Goal: Task Accomplishment & Management: Use online tool/utility

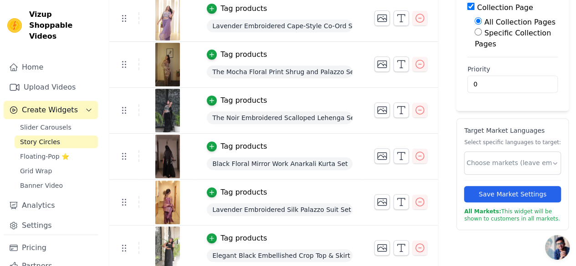
scroll to position [163, 0]
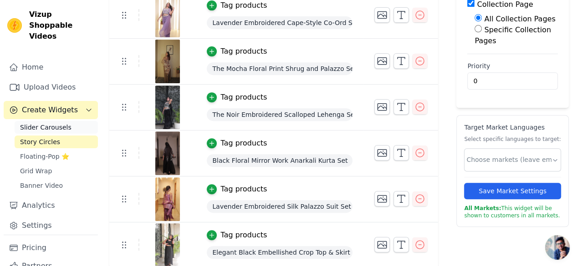
click at [53, 123] on span "Slider Carousels" at bounding box center [45, 127] width 51 height 9
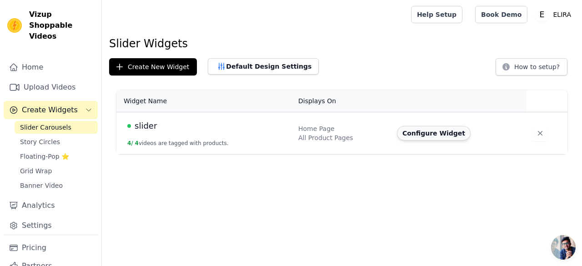
click at [417, 137] on button "Configure Widget" at bounding box center [434, 133] width 74 height 15
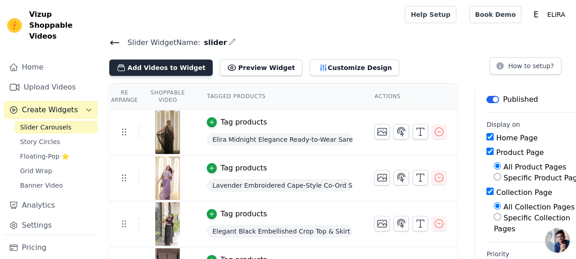
click at [136, 66] on button "Add Videos to Widget" at bounding box center [160, 68] width 103 height 16
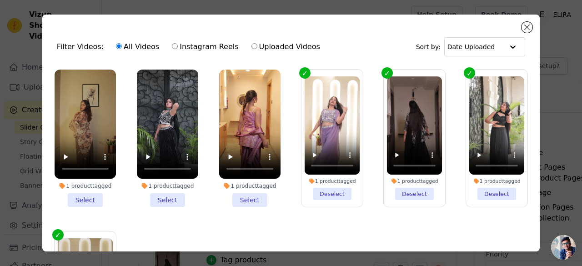
click at [90, 196] on li "1 product tagged Select" at bounding box center [85, 138] width 61 height 137
click at [0, 0] on input "1 product tagged Select" at bounding box center [0, 0] width 0 height 0
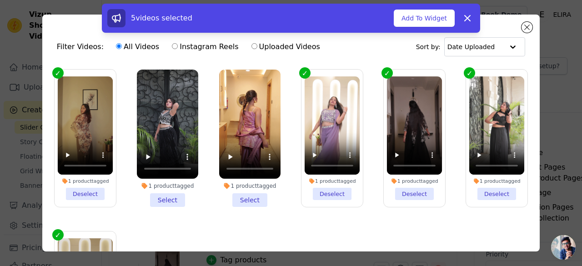
click at [161, 201] on li "1 product tagged Select" at bounding box center [167, 138] width 61 height 137
click at [0, 0] on input "1 product tagged Select" at bounding box center [0, 0] width 0 height 0
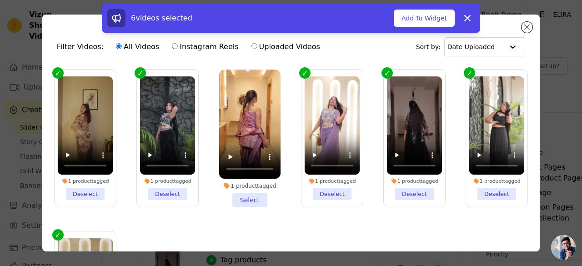
click at [238, 198] on li "1 product tagged Select" at bounding box center [249, 138] width 61 height 137
click at [0, 0] on input "1 product tagged Select" at bounding box center [0, 0] width 0 height 0
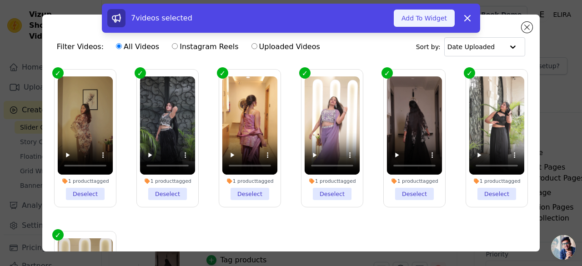
click at [421, 22] on button "Add To Widget" at bounding box center [424, 18] width 61 height 17
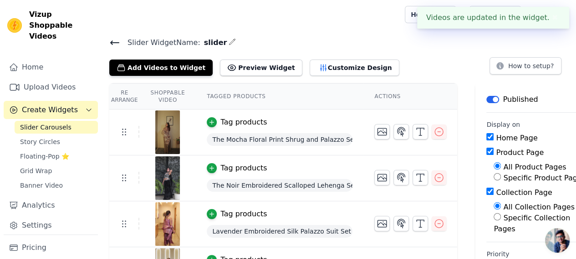
click at [243, 121] on div "Tag products" at bounding box center [243, 122] width 46 height 11
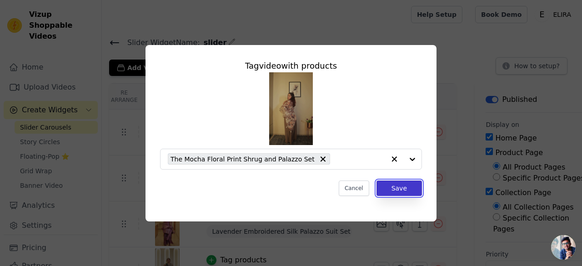
click at [401, 191] on button "Save" at bounding box center [399, 188] width 45 height 15
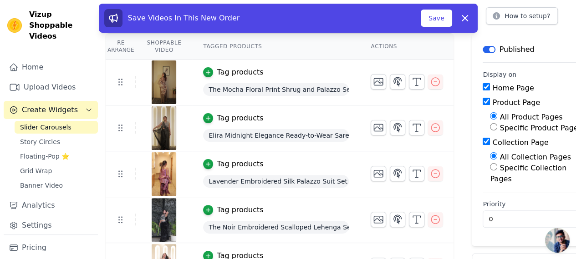
scroll to position [50, 4]
drag, startPoint x: 251, startPoint y: 116, endPoint x: 262, endPoint y: 85, distance: 33.4
drag, startPoint x: 262, startPoint y: 85, endPoint x: 453, endPoint y: 66, distance: 192.1
click at [453, 66] on div "Re Arrange Shoppable Video Tagged Products Actions Tag products The Mocha Flora…" at bounding box center [335, 208] width 474 height 348
drag, startPoint x: 296, startPoint y: 118, endPoint x: 287, endPoint y: 121, distance: 9.1
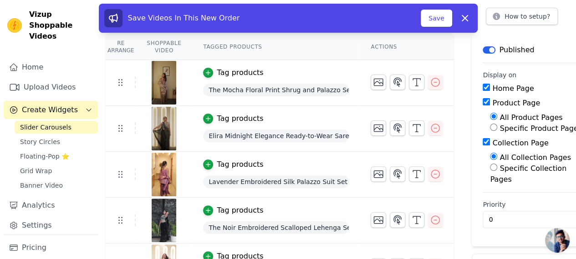
drag, startPoint x: 287, startPoint y: 121, endPoint x: 273, endPoint y: 120, distance: 13.7
click at [273, 120] on div "Tag products" at bounding box center [276, 118] width 146 height 11
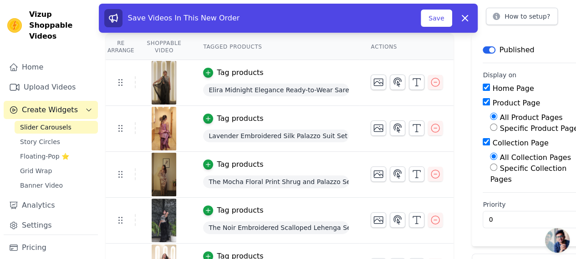
click at [271, 128] on div "Lavender Embroidered Silk Palazzo Suit Set" at bounding box center [276, 136] width 146 height 16
drag, startPoint x: 264, startPoint y: 222, endPoint x: 275, endPoint y: 224, distance: 11.2
drag, startPoint x: 267, startPoint y: 224, endPoint x: 281, endPoint y: 193, distance: 34.0
drag, startPoint x: 281, startPoint y: 193, endPoint x: 278, endPoint y: 224, distance: 31.1
click at [278, 224] on span "The Noir Embroidered Scalloped Lehenga Set" at bounding box center [276, 228] width 146 height 13
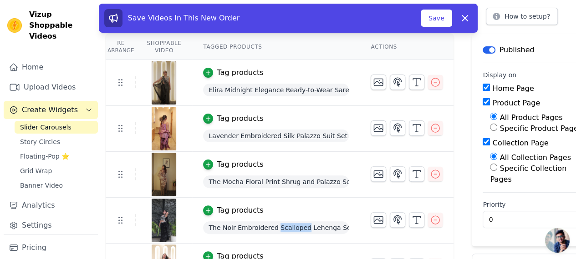
click at [279, 222] on span "The Noir Embroidered Scalloped Lehenga Set" at bounding box center [276, 228] width 146 height 13
click at [289, 212] on div "Tag products" at bounding box center [276, 210] width 146 height 11
click at [321, 220] on div "The Noir Embroidered Scalloped Lehenga Set" at bounding box center [276, 228] width 146 height 16
drag, startPoint x: 317, startPoint y: 227, endPoint x: 310, endPoint y: 198, distance: 29.9
drag, startPoint x: 310, startPoint y: 198, endPoint x: 297, endPoint y: 212, distance: 19.0
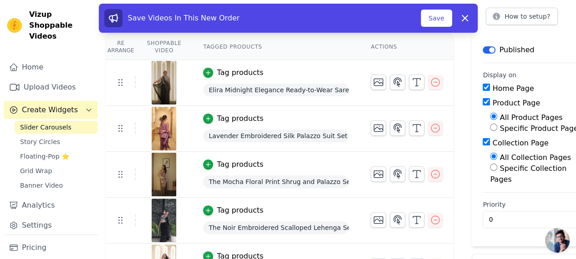
click at [297, 212] on div "Tag products" at bounding box center [276, 210] width 146 height 11
drag, startPoint x: 297, startPoint y: 212, endPoint x: 297, endPoint y: 192, distance: 20.0
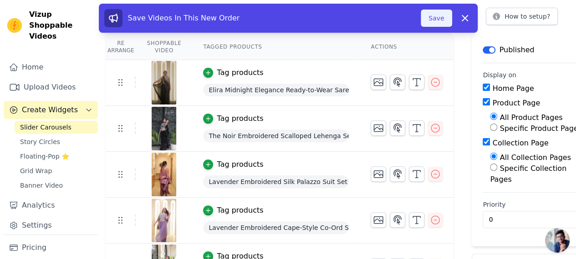
click at [435, 17] on button "Save" at bounding box center [435, 18] width 31 height 17
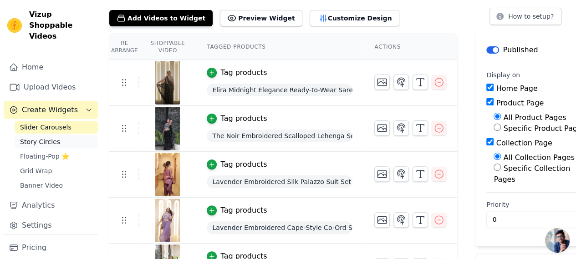
click at [51, 137] on span "Story Circles" at bounding box center [40, 141] width 40 height 9
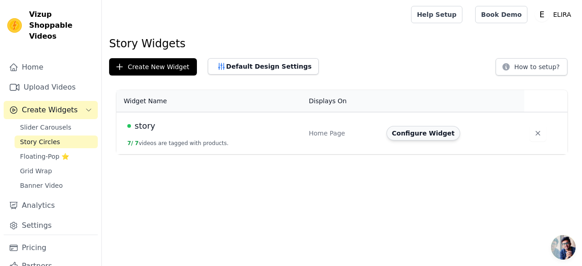
click at [425, 129] on button "Configure Widget" at bounding box center [424, 133] width 74 height 15
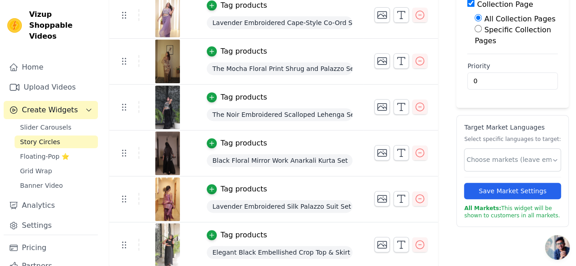
scroll to position [162, 0]
click at [379, 202] on icon "button" at bounding box center [381, 199] width 11 height 11
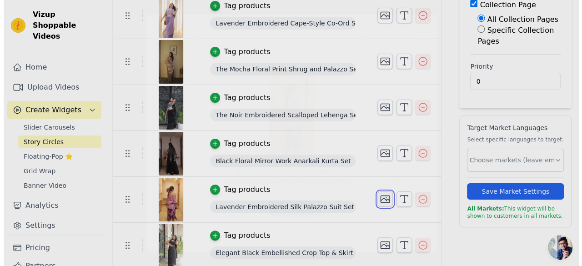
scroll to position [0, 0]
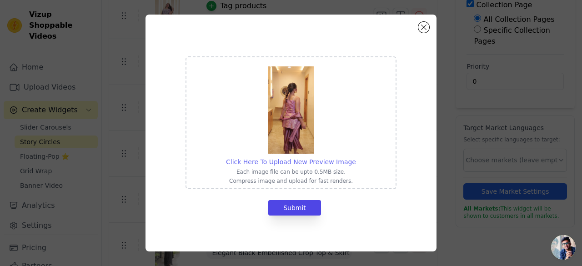
click at [279, 162] on span "Click Here To Upload New Preview Image" at bounding box center [291, 161] width 130 height 7
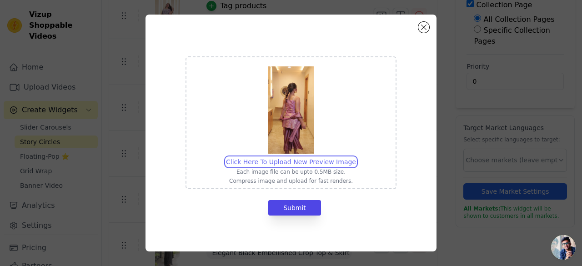
click at [356, 157] on input "Click Here To Upload New Preview Image Each image file can be upto 0.5MB size. …" at bounding box center [356, 157] width 0 height 0
type input "C:\fakepath\JAIN3837.jpg"
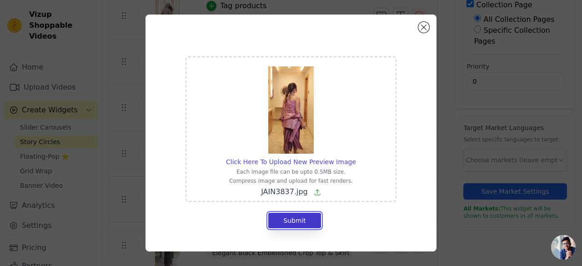
click at [281, 222] on button "Submit" at bounding box center [294, 220] width 53 height 15
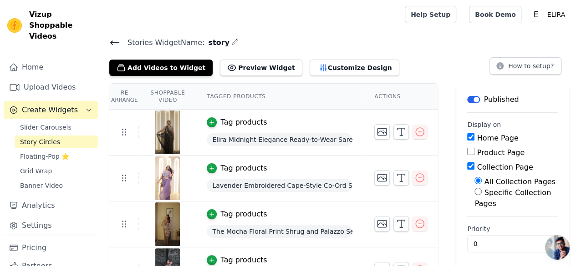
scroll to position [163, 0]
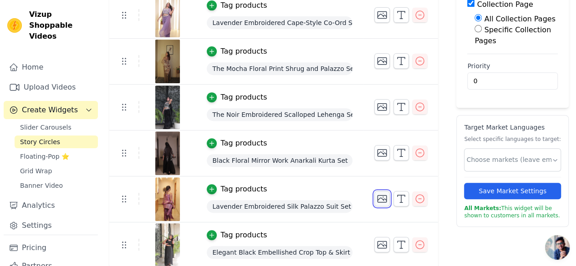
click at [374, 202] on button "button" at bounding box center [381, 198] width 15 height 15
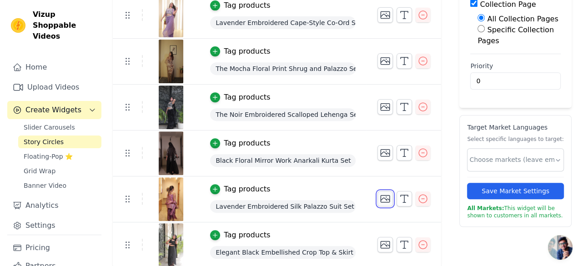
scroll to position [0, 0]
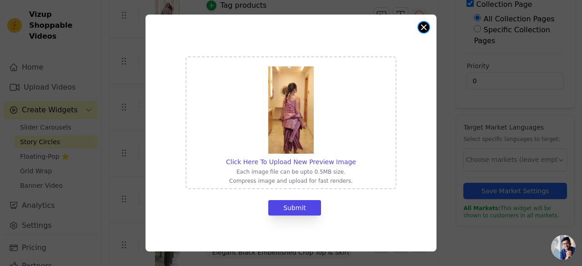
click at [424, 30] on button "Close modal" at bounding box center [424, 27] width 11 height 11
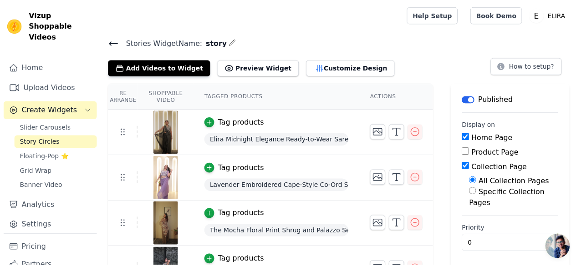
scroll to position [163, 0]
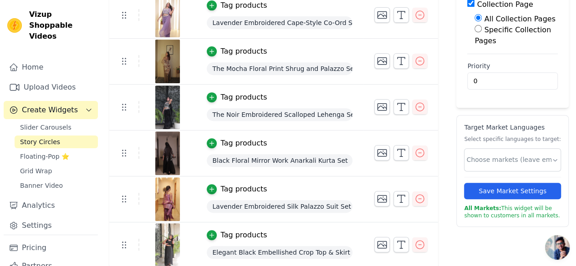
click at [296, 192] on div "Tag products" at bounding box center [280, 189] width 146 height 11
click at [167, 195] on img at bounding box center [167, 199] width 25 height 44
click at [378, 196] on icon "button" at bounding box center [381, 198] width 11 height 11
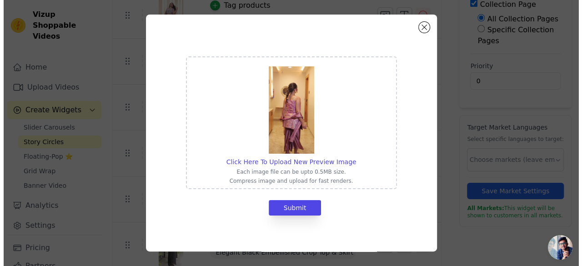
scroll to position [0, 0]
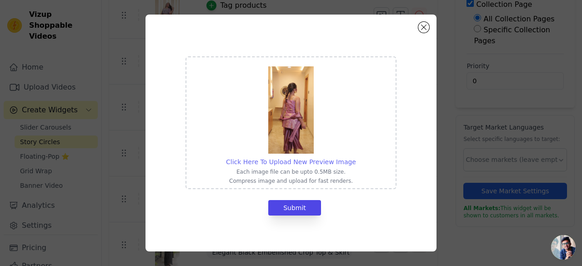
click at [331, 165] on span "Click Here To Upload New Preview Image" at bounding box center [291, 161] width 130 height 7
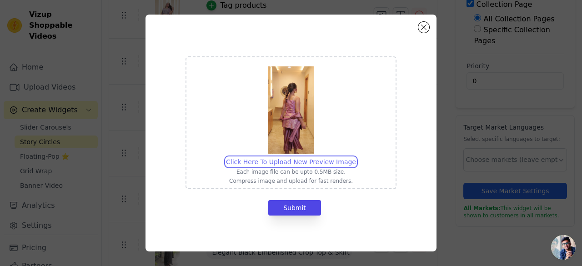
click at [356, 157] on input "Click Here To Upload New Preview Image Each image file can be upto 0.5MB size. …" at bounding box center [356, 157] width 0 height 0
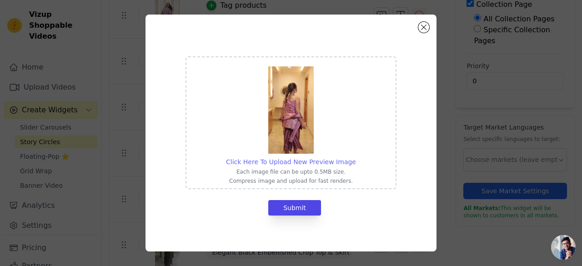
click at [313, 163] on span "Click Here To Upload New Preview Image" at bounding box center [291, 161] width 130 height 7
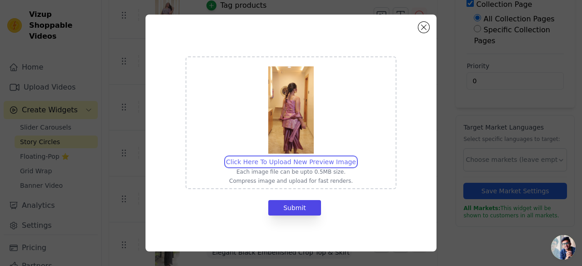
click at [356, 157] on input "Click Here To Upload New Preview Image Each image file can be upto 0.5MB size. …" at bounding box center [356, 157] width 0 height 0
type input "C:\fakepath\JAIN3837.jpg"
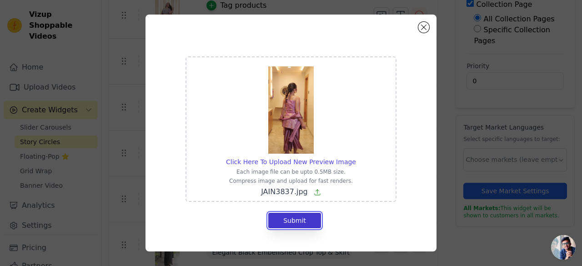
click at [280, 220] on button "Submit" at bounding box center [294, 220] width 53 height 15
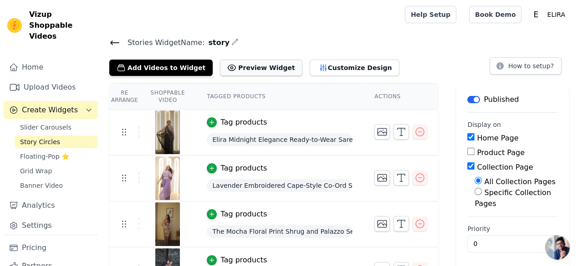
click at [244, 71] on button "Preview Widget" at bounding box center [261, 68] width 82 height 16
click at [224, 124] on div "Tag products" at bounding box center [243, 122] width 46 height 11
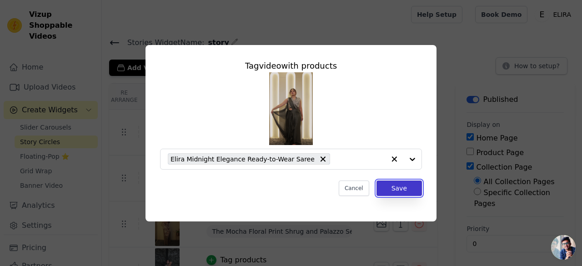
click at [407, 186] on button "Save" at bounding box center [399, 188] width 45 height 15
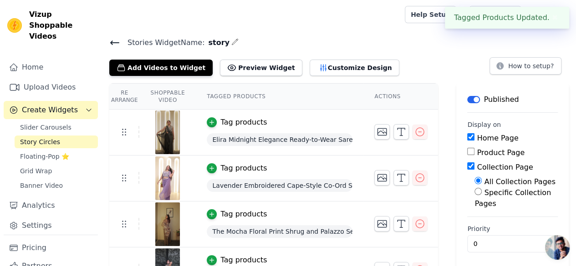
click at [244, 170] on div "Tag products" at bounding box center [243, 168] width 46 height 11
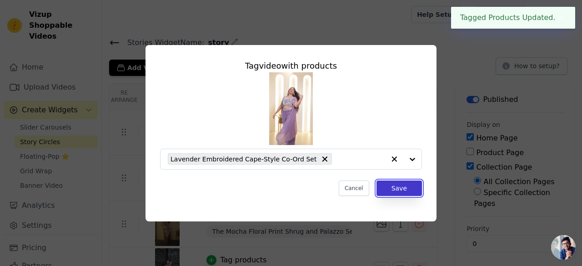
click at [402, 187] on button "Save" at bounding box center [399, 188] width 45 height 15
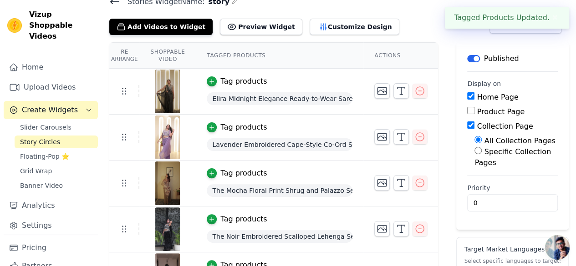
scroll to position [44, 0]
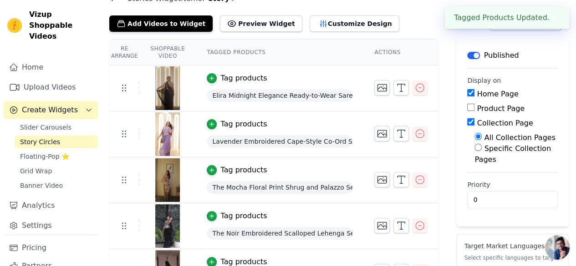
click at [233, 172] on div "Tag products" at bounding box center [243, 170] width 46 height 11
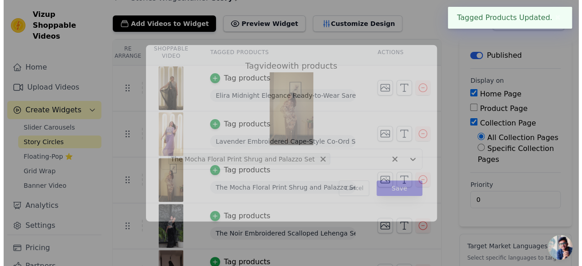
scroll to position [0, 0]
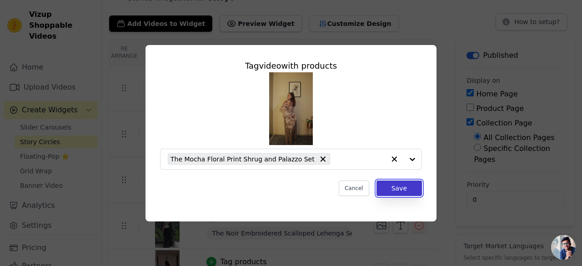
click at [403, 187] on button "Save" at bounding box center [399, 188] width 45 height 15
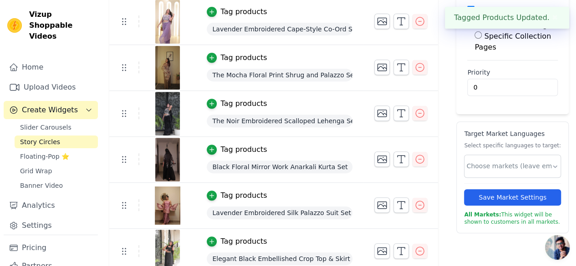
scroll to position [163, 0]
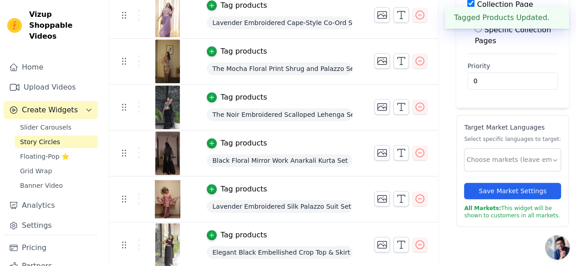
click at [244, 191] on div "Tag products" at bounding box center [243, 189] width 46 height 11
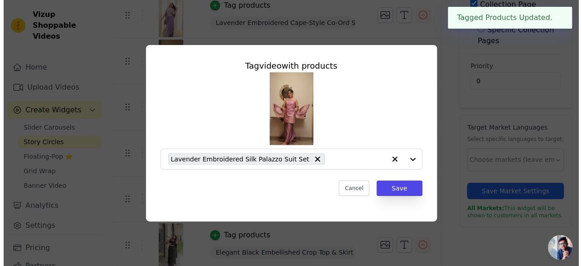
scroll to position [0, 0]
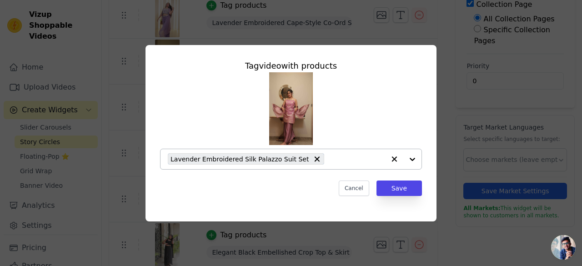
click at [410, 159] on div at bounding box center [403, 159] width 36 height 20
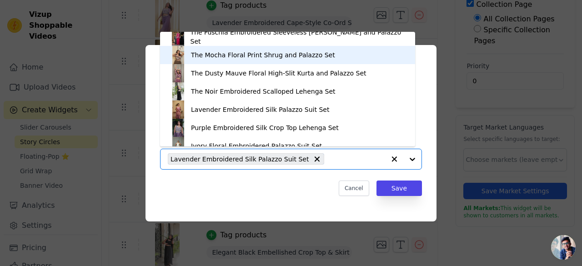
scroll to position [242, 0]
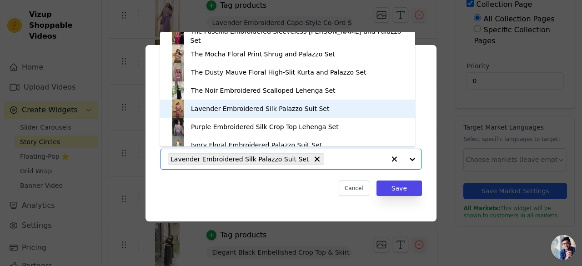
click at [191, 111] on div "Lavender Embroidered Silk Palazzo Suit Set" at bounding box center [260, 108] width 138 height 9
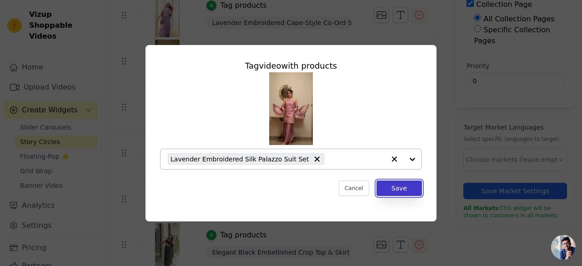
click at [389, 186] on button "Save" at bounding box center [399, 188] width 45 height 15
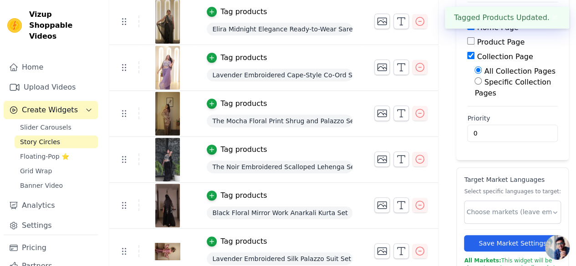
scroll to position [163, 0]
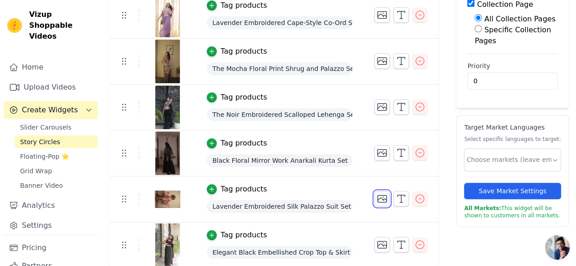
click at [382, 197] on icon "button" at bounding box center [381, 198] width 11 height 11
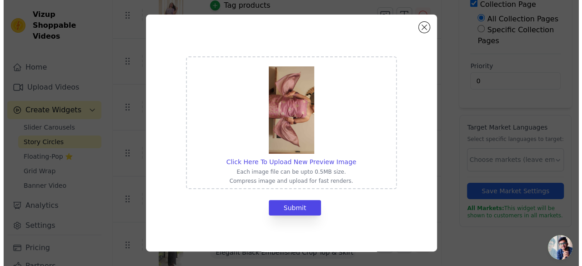
scroll to position [0, 0]
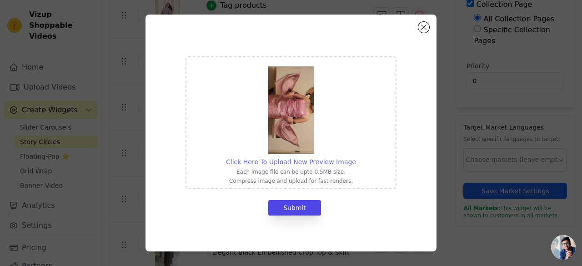
click at [285, 160] on span "Click Here To Upload New Preview Image" at bounding box center [291, 161] width 130 height 7
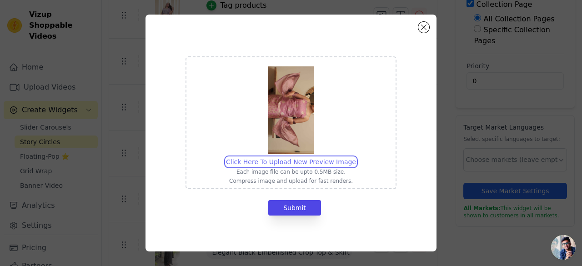
click at [356, 157] on input "Click Here To Upload New Preview Image Each image file can be upto 0.5MB size. …" at bounding box center [356, 157] width 0 height 0
type input "C:\fakepath\JAIN3837.jpg"
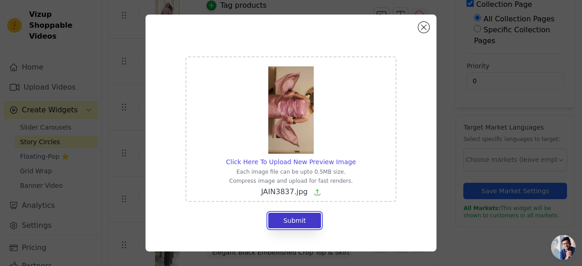
click at [298, 222] on button "Submit" at bounding box center [294, 220] width 53 height 15
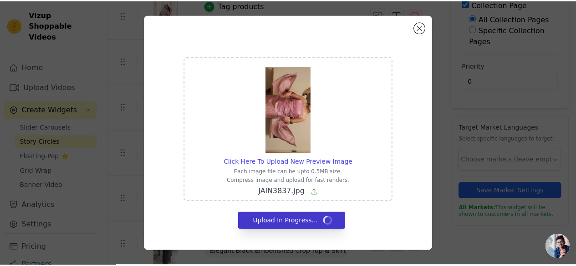
scroll to position [163, 0]
